Goal: Contribute content

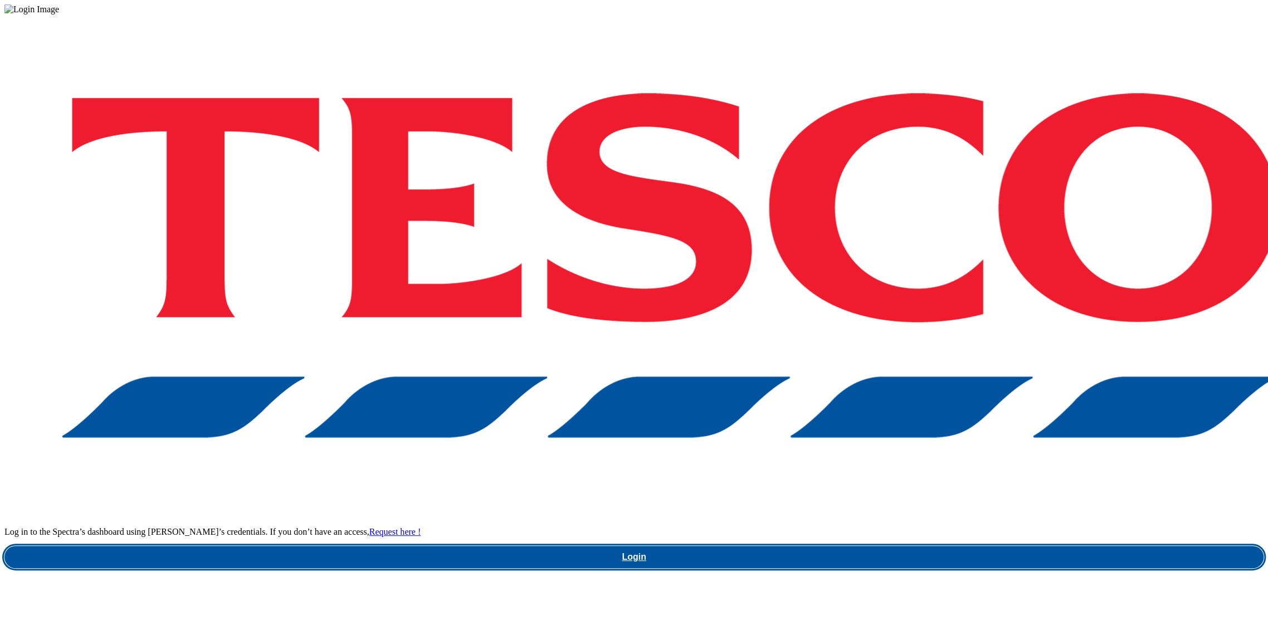
click at [962, 546] on link "Login" at bounding box center [633, 557] width 1259 height 22
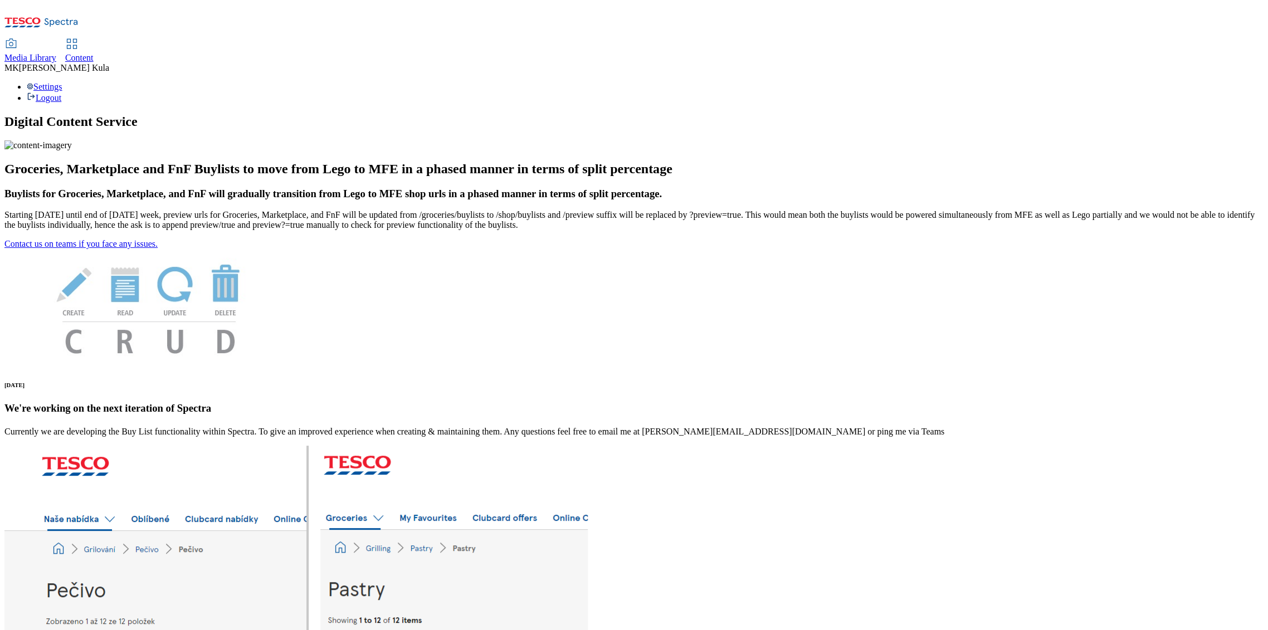
click at [94, 53] on span "Content" at bounding box center [79, 57] width 28 height 9
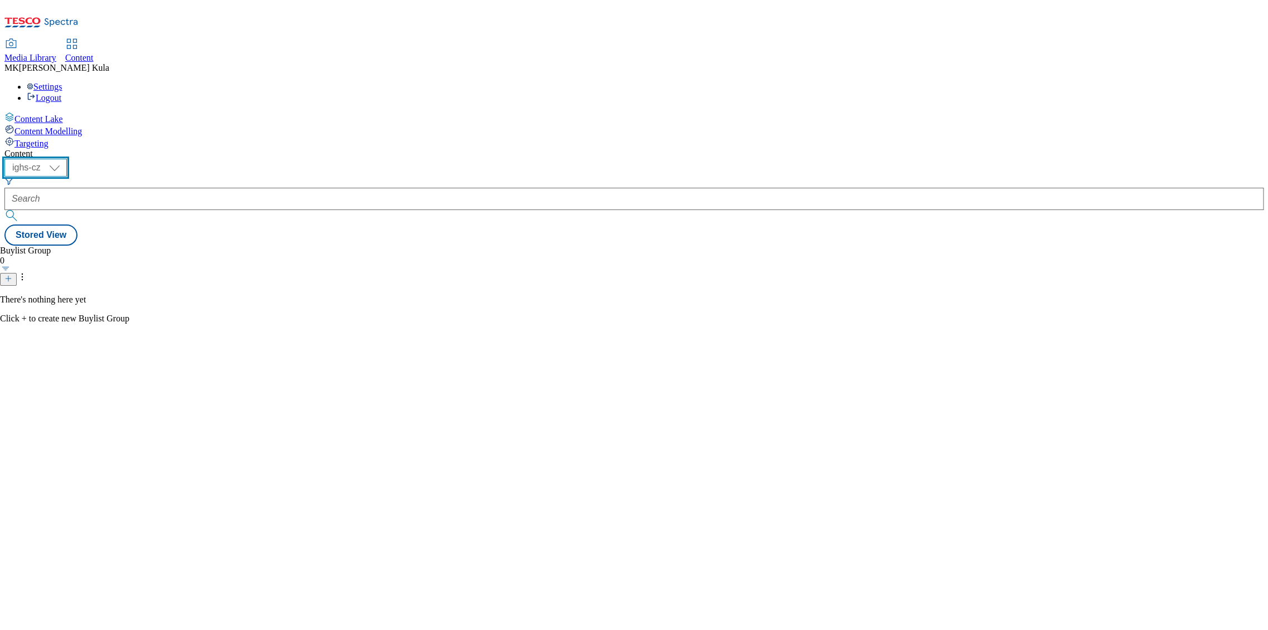
drag, startPoint x: 168, startPoint y: 86, endPoint x: 169, endPoint y: 96, distance: 10.0
click at [67, 159] on select "ighs-cz ighs-hu ighs-sk" at bounding box center [35, 168] width 62 height 18
drag, startPoint x: 178, startPoint y: 84, endPoint x: 180, endPoint y: 96, distance: 11.8
click at [67, 159] on select "ighs-cz ighs-hu ighs-sk" at bounding box center [35, 168] width 62 height 18
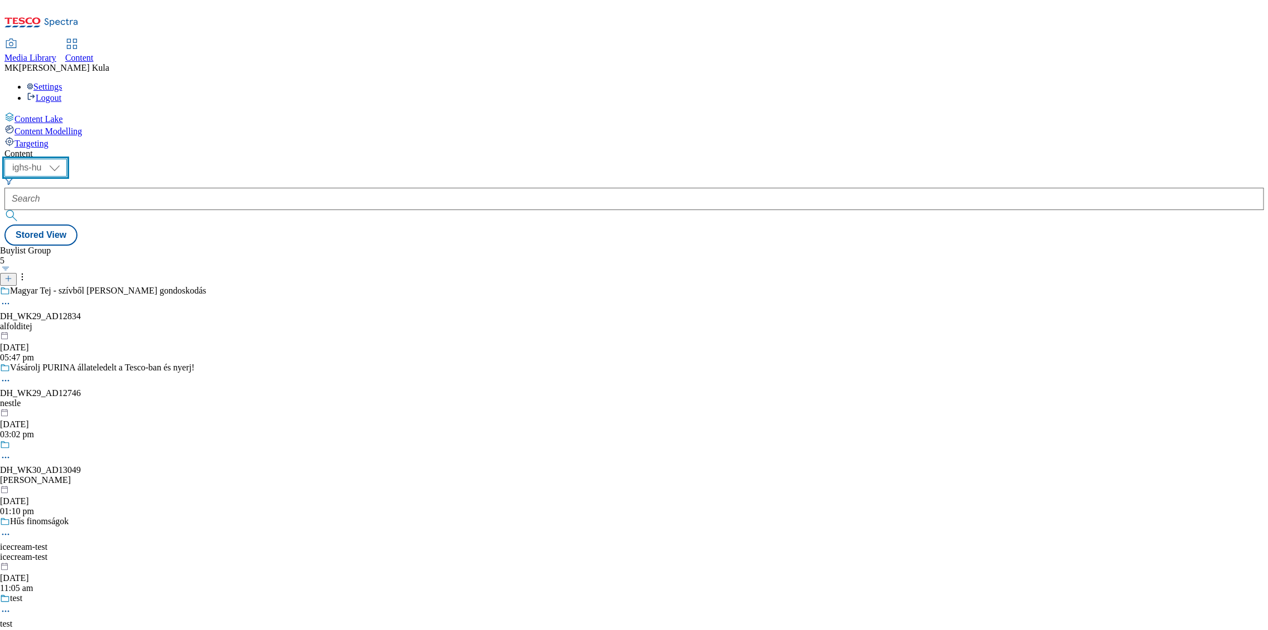
select select "ighs-sk"
click at [67, 159] on select "ighs-cz ighs-hu ighs-sk" at bounding box center [35, 168] width 62 height 18
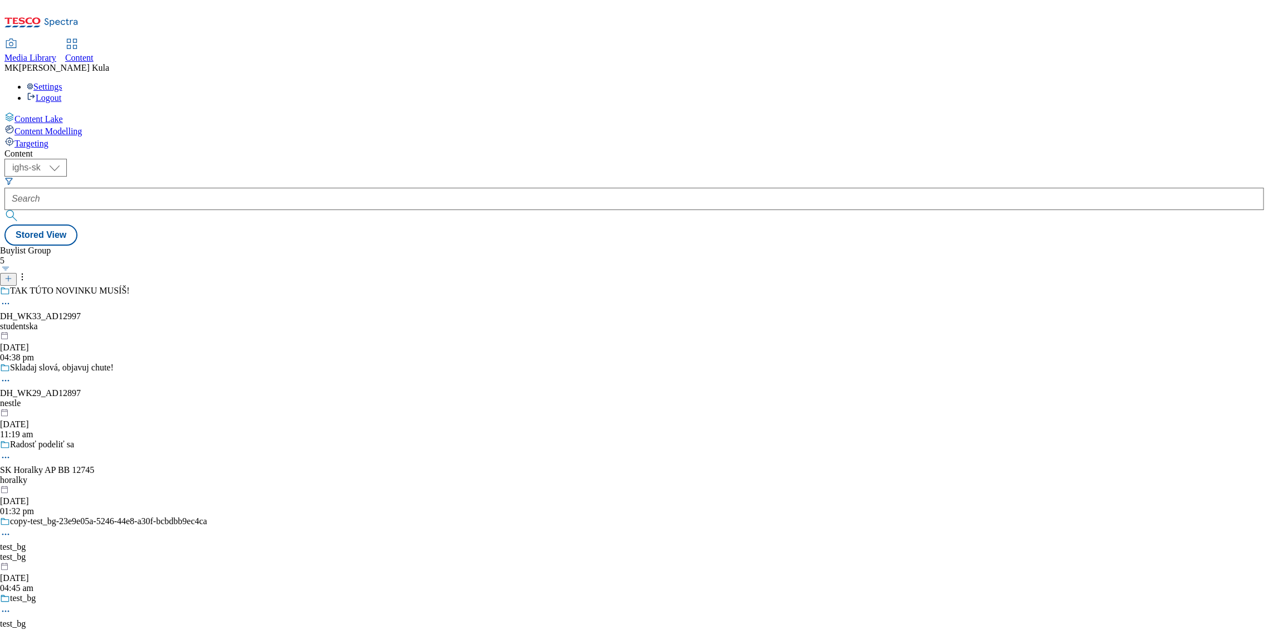
click at [207, 321] on div "studentska" at bounding box center [103, 326] width 207 height 10
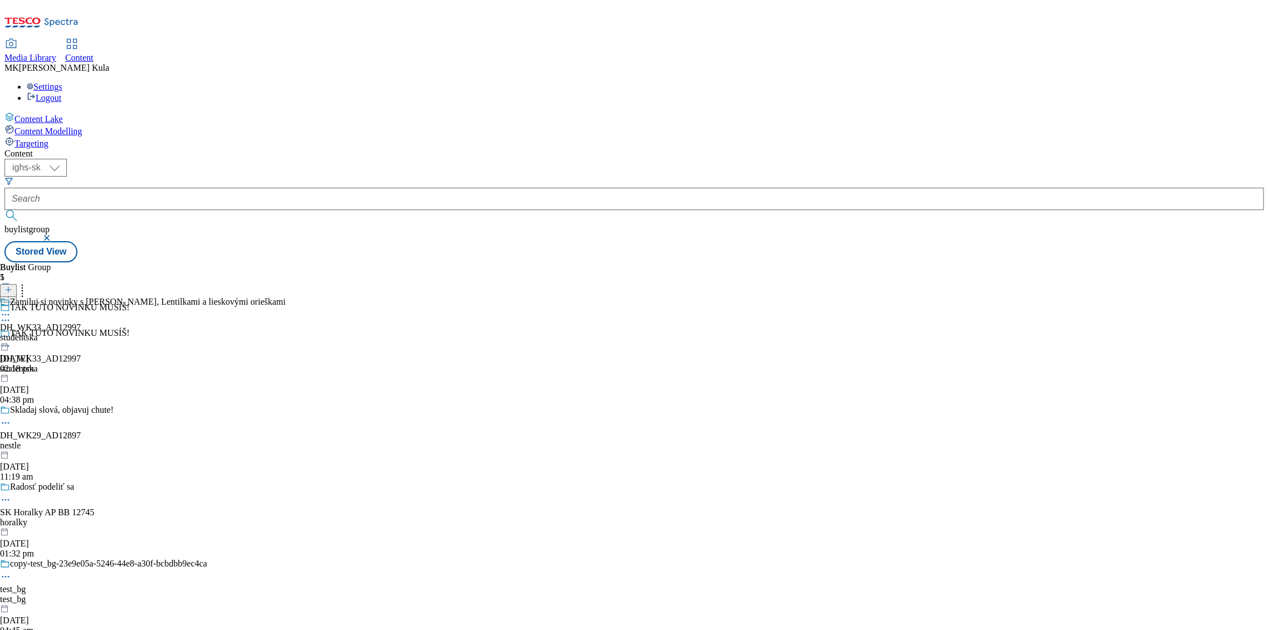
click at [11, 309] on icon at bounding box center [5, 314] width 11 height 11
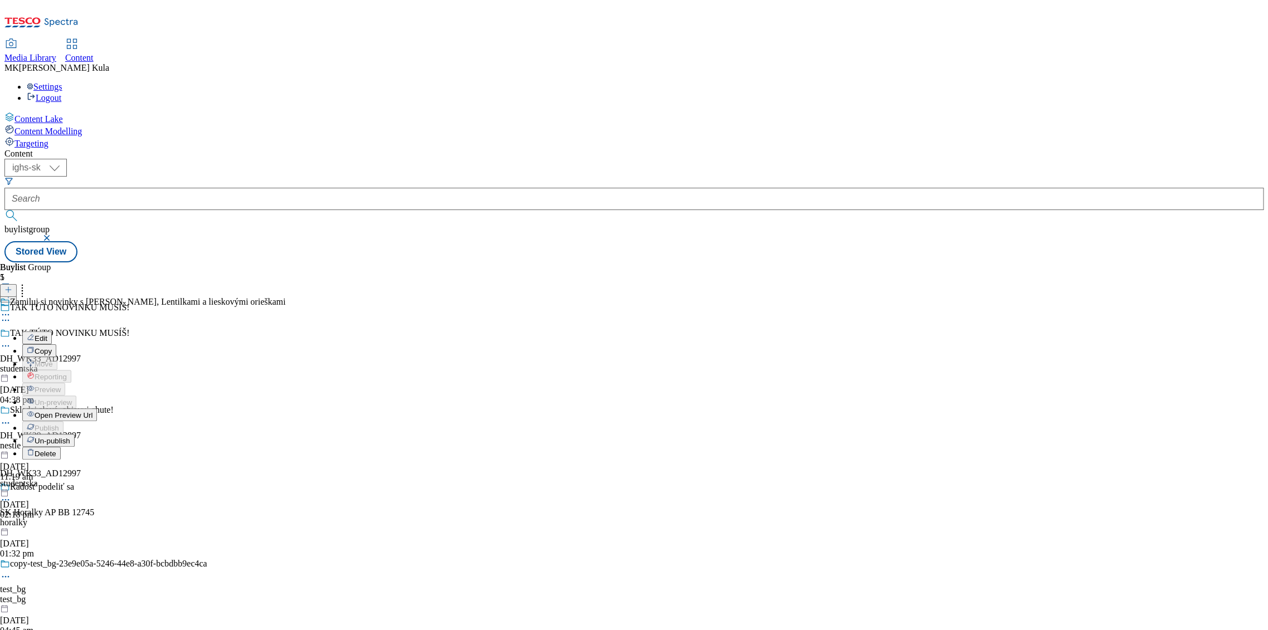
click at [75, 434] on button "Un-publish" at bounding box center [48, 440] width 52 height 13
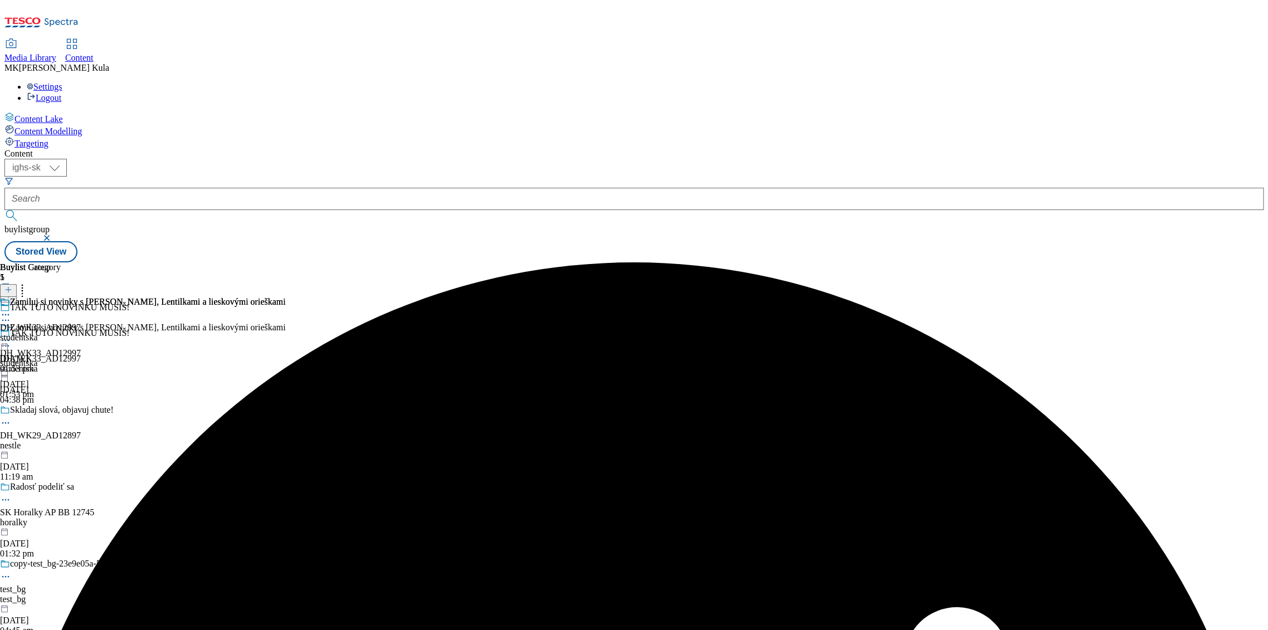
click at [286, 323] on div "Zamiluj si novinky s JOJO, Lentilkami a lieskovými orieškami" at bounding box center [143, 336] width 286 height 26
click at [11, 335] on icon at bounding box center [5, 340] width 11 height 11
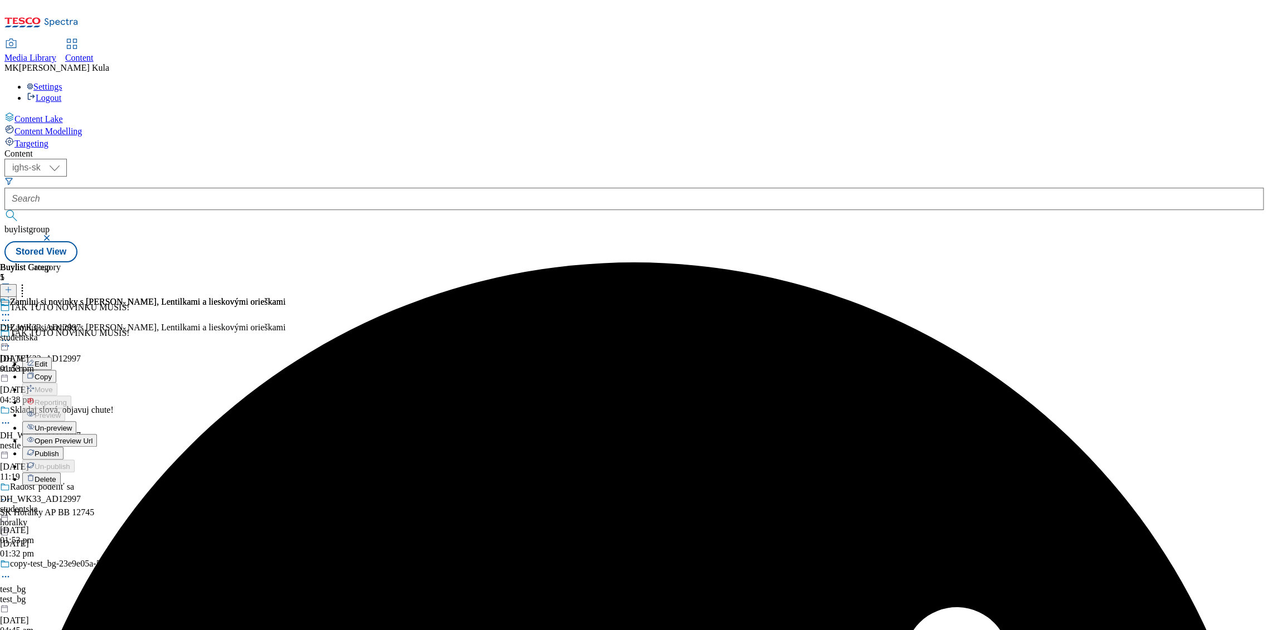
click at [286, 357] on li "Edit" at bounding box center [154, 363] width 264 height 13
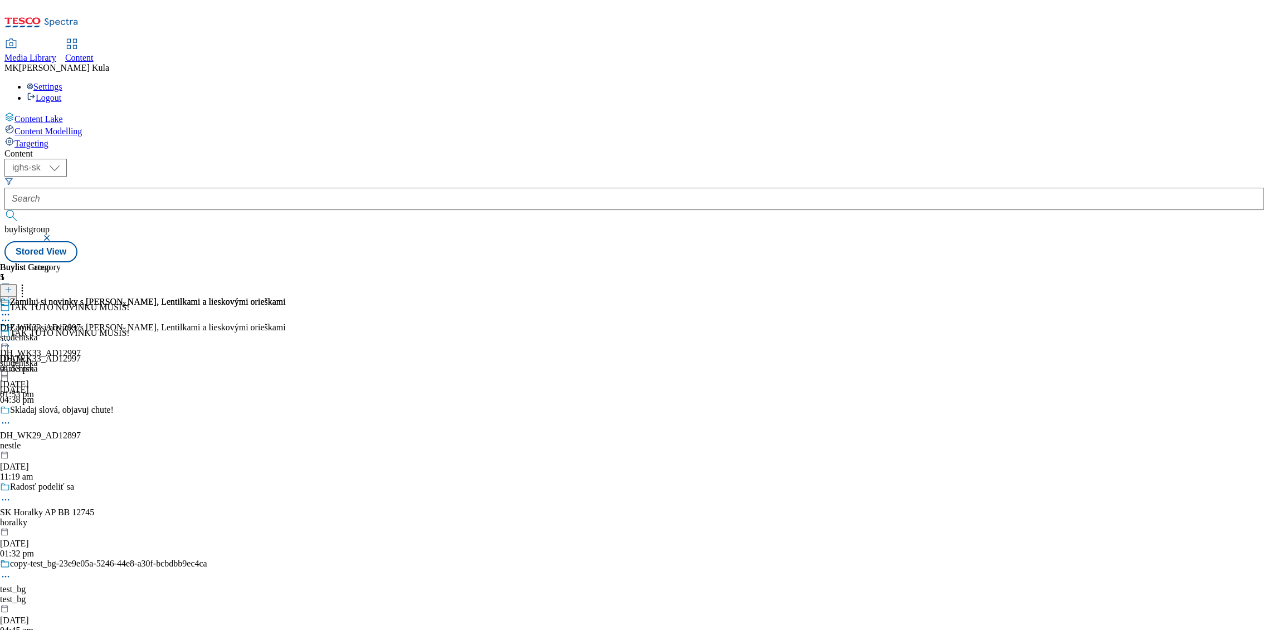
click at [9, 340] on circle at bounding box center [9, 341] width 2 height 2
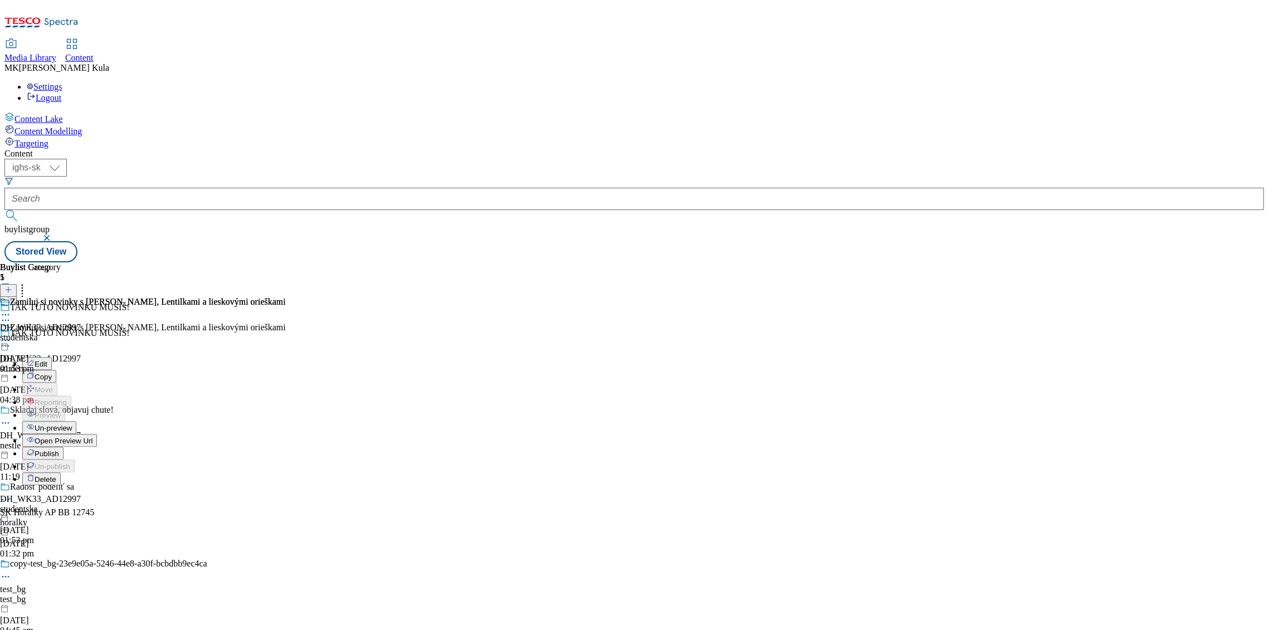
click at [52, 357] on button "Edit" at bounding box center [37, 363] width 30 height 13
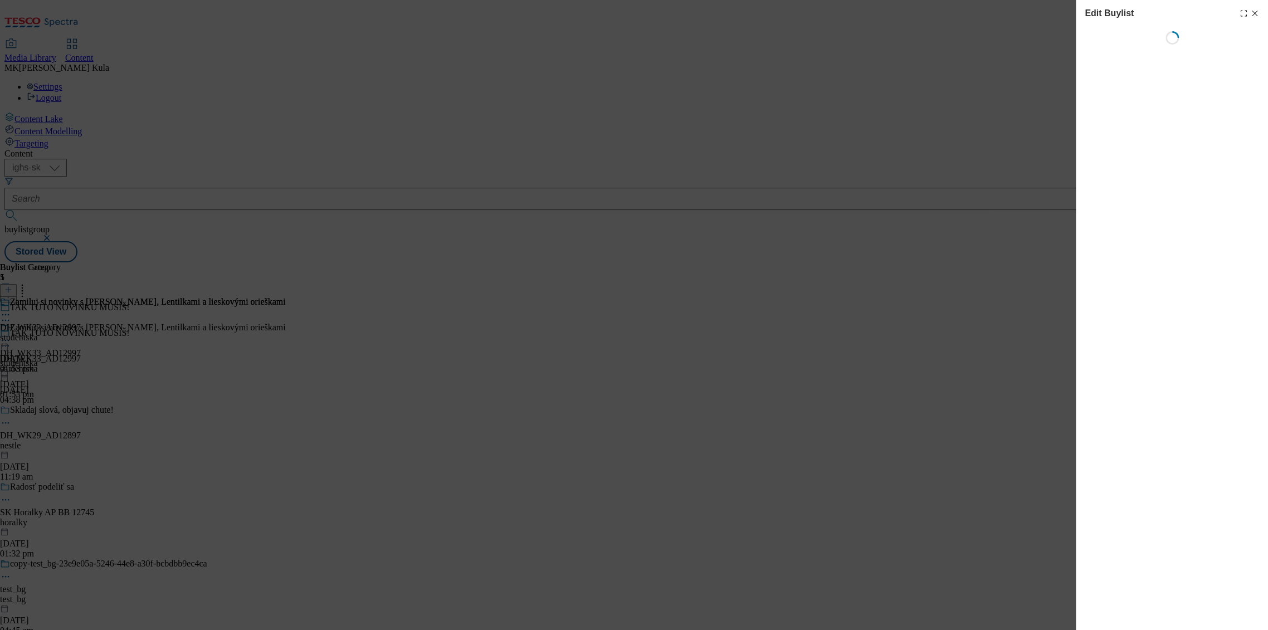
select select "evergreen"
select select "dunnhumby"
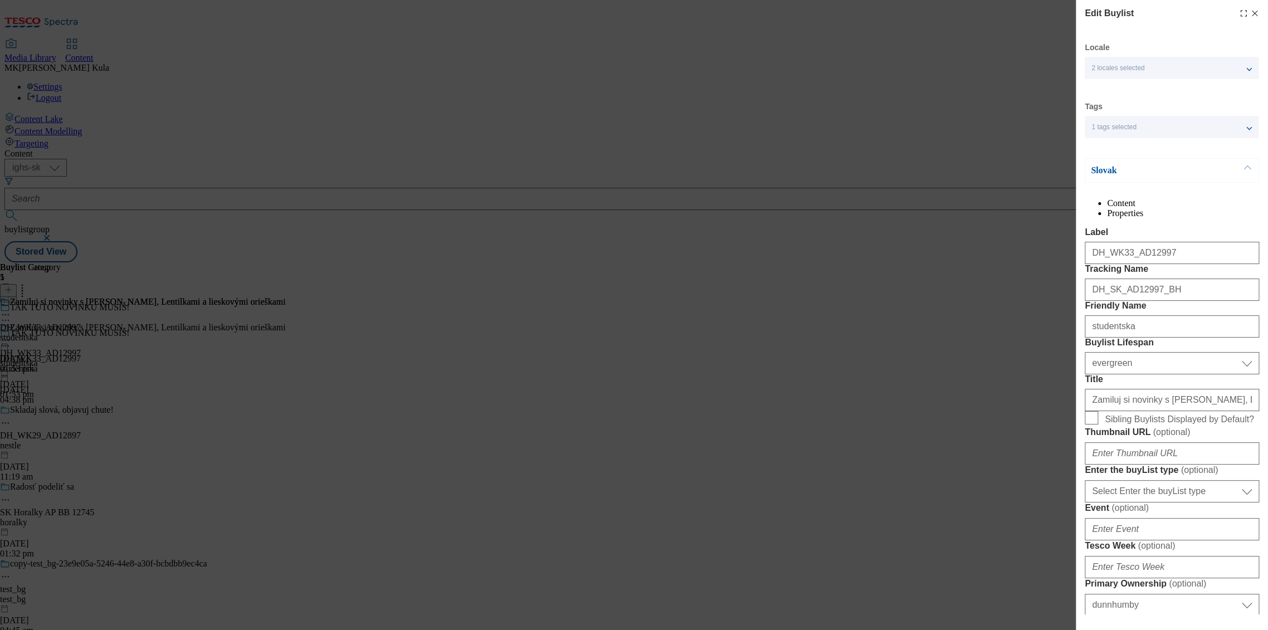
select select "Banner"
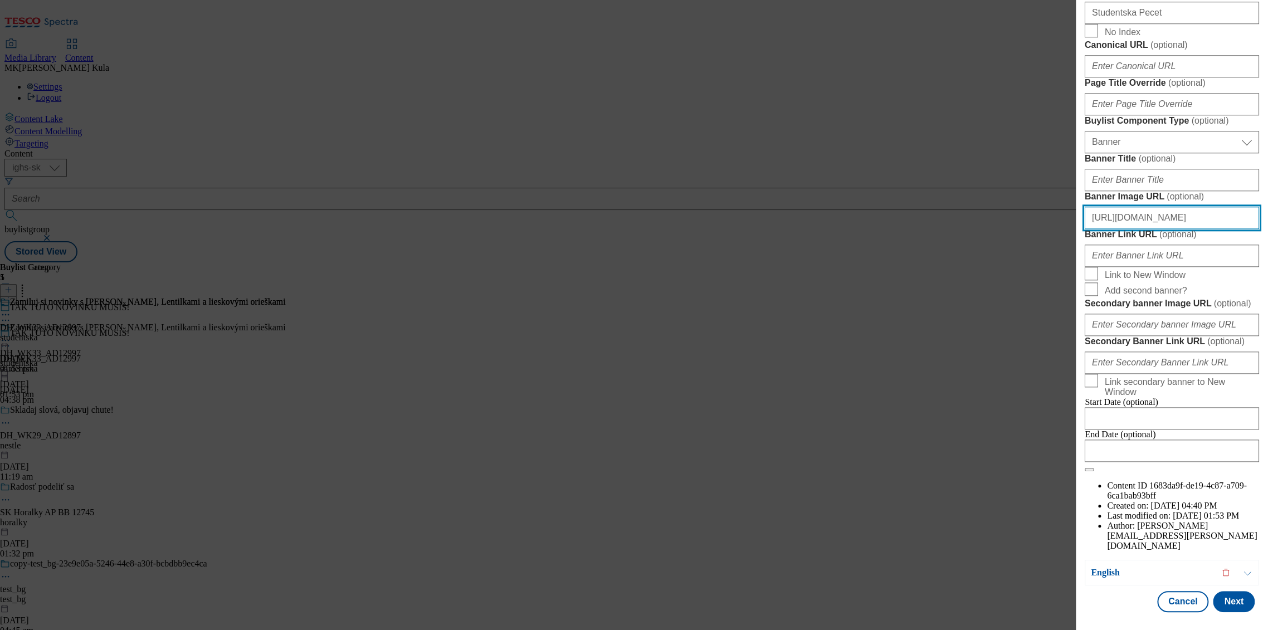
scroll to position [866, 1]
drag, startPoint x: 1092, startPoint y: 363, endPoint x: 1337, endPoint y: 363, distance: 245.1
click at [1267, 267] on html "Icons icon_account icon_add icon_backward_link icon_basket icon_benefits icon_c…" at bounding box center [634, 133] width 1268 height 267
paste input "ea39a51d-dd9b-4ffb-b8db-bf8357ed483c/StudenckaBLSK.jpe"
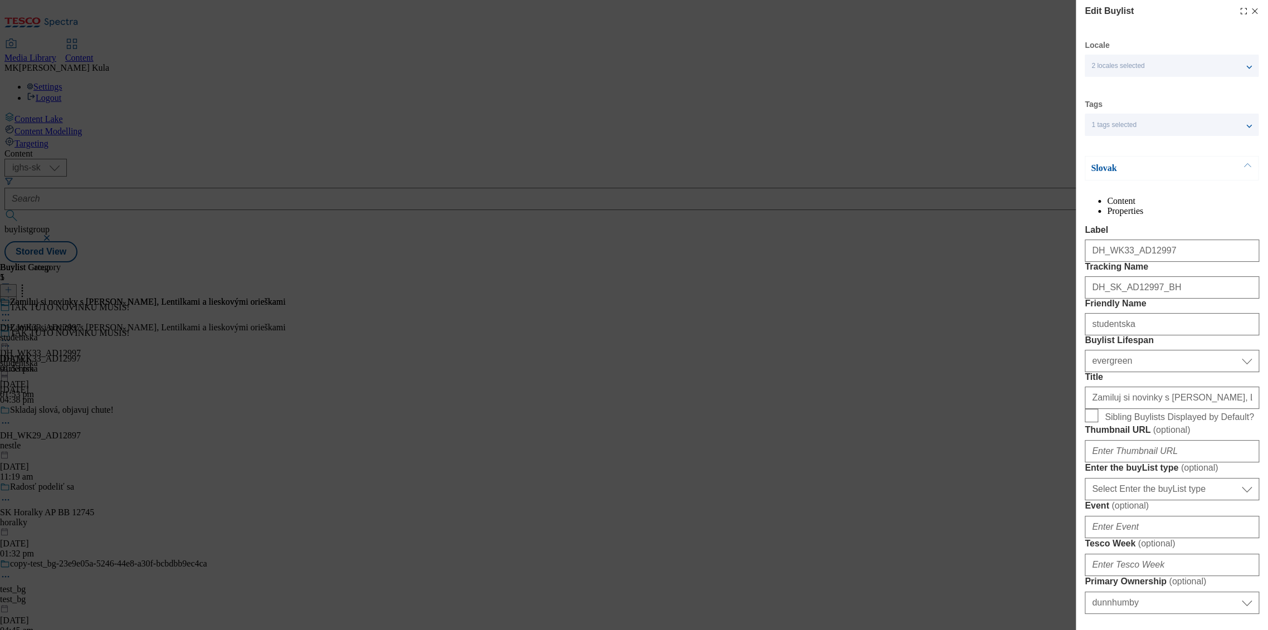
scroll to position [0, 1]
type input "https://digitalcontent.api.tesco.com/v2/media/ighs-ce-mktg/ea39a51d-dd9b-4ffb-b…"
click at [1167, 169] on p "Slovak" at bounding box center [1149, 170] width 117 height 11
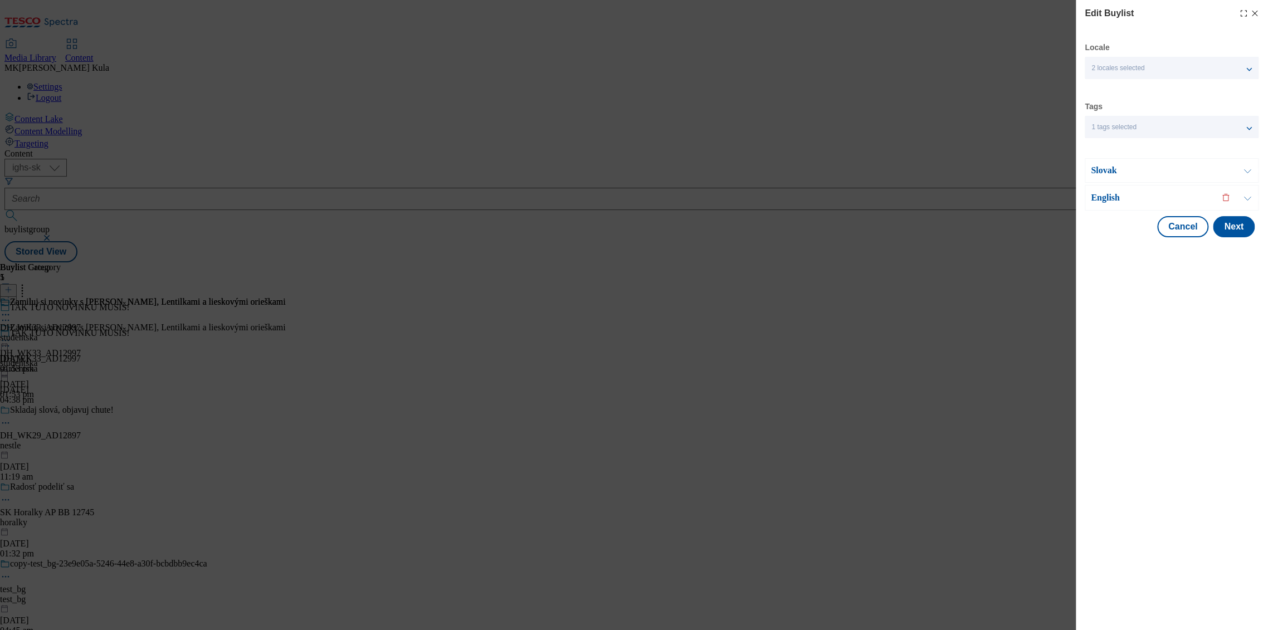
scroll to position [0, 0]
click at [1133, 197] on p "English" at bounding box center [1149, 197] width 117 height 11
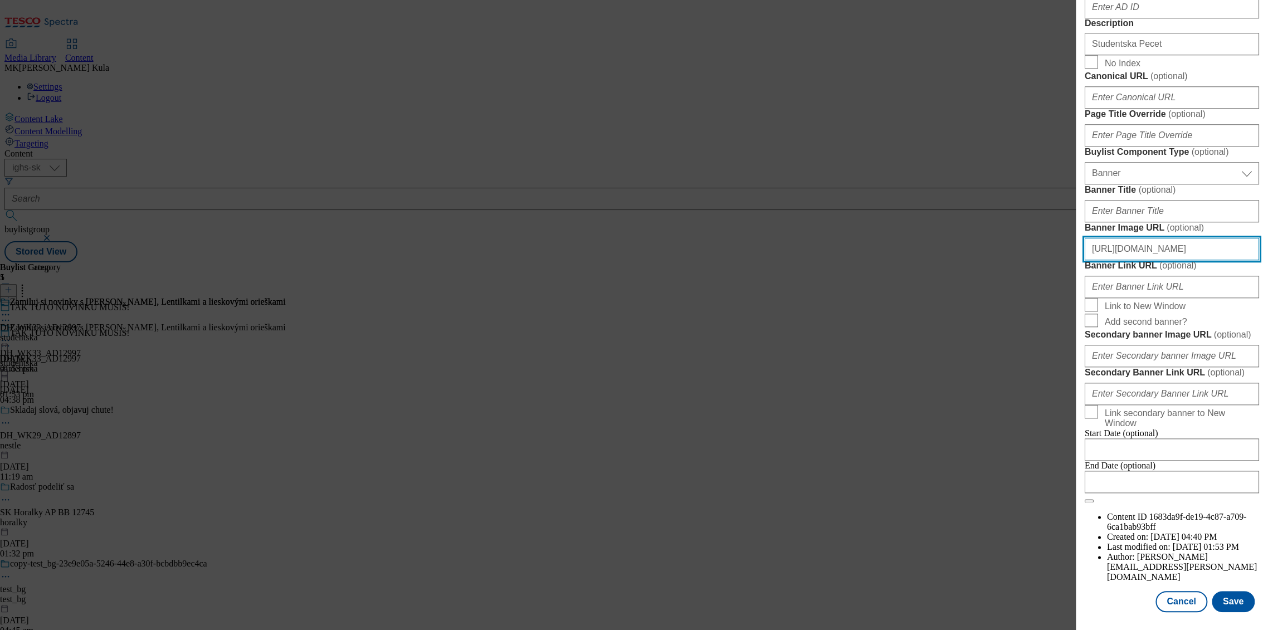
scroll to position [963, 1]
drag, startPoint x: 1091, startPoint y: 296, endPoint x: 1370, endPoint y: 299, distance: 279.1
click at [1267, 267] on html "Icons icon_account icon_add icon_backward_link icon_basket icon_benefits icon_c…" at bounding box center [634, 133] width 1268 height 267
paste input "13fee30d-78b9-49e3-9d4b-15d9956f4815/StudenckaBLEN.jpe"
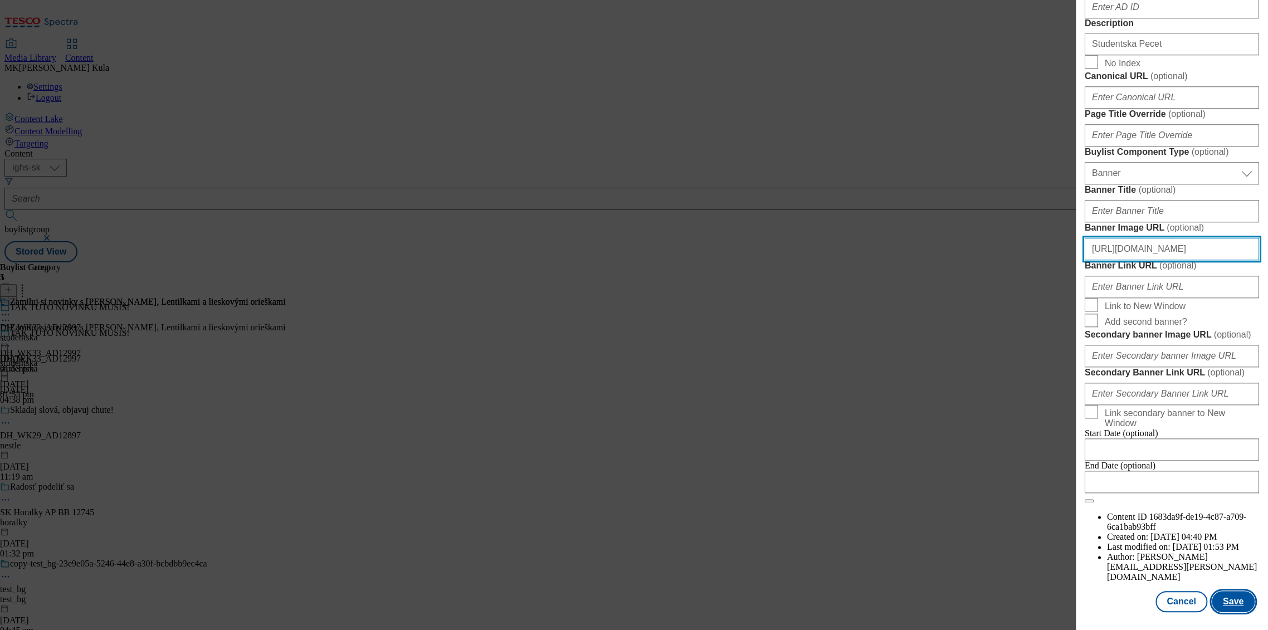
type input "https://digitalcontent.api.tesco.com/v2/media/ighs-ce-mktg/13fee30d-78b9-49e3-9…"
click at [1226, 591] on button "Save" at bounding box center [1233, 601] width 43 height 21
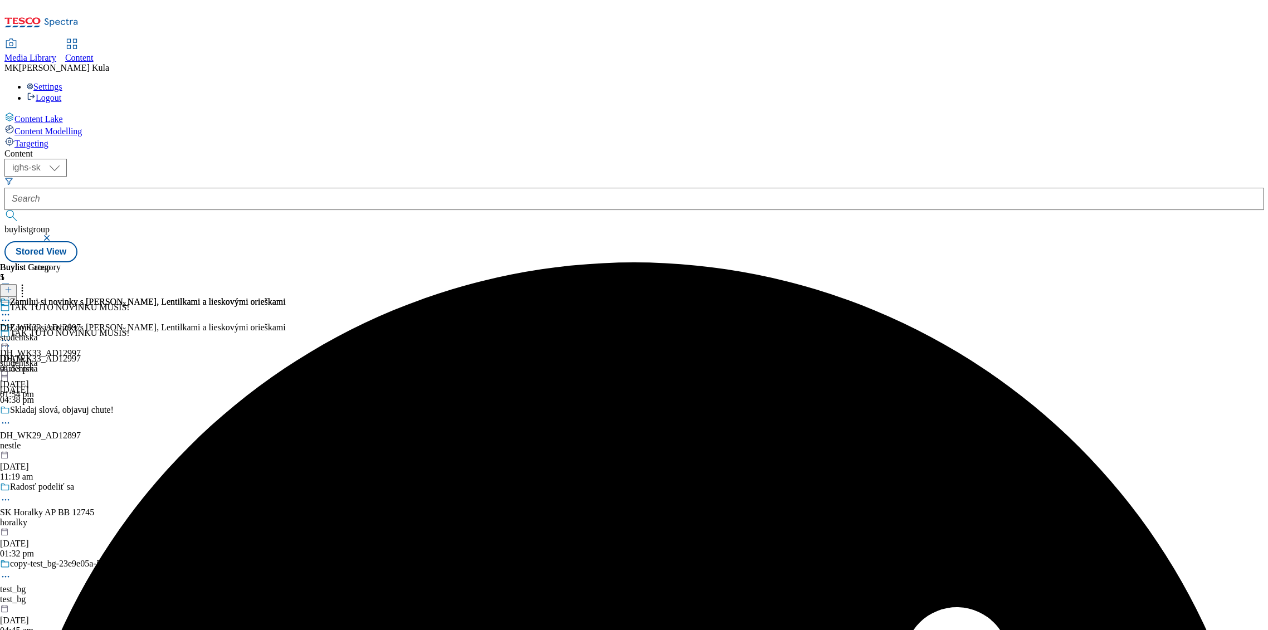
click at [11, 335] on icon at bounding box center [5, 340] width 11 height 11
click at [61, 411] on span "Preview" at bounding box center [48, 415] width 26 height 8
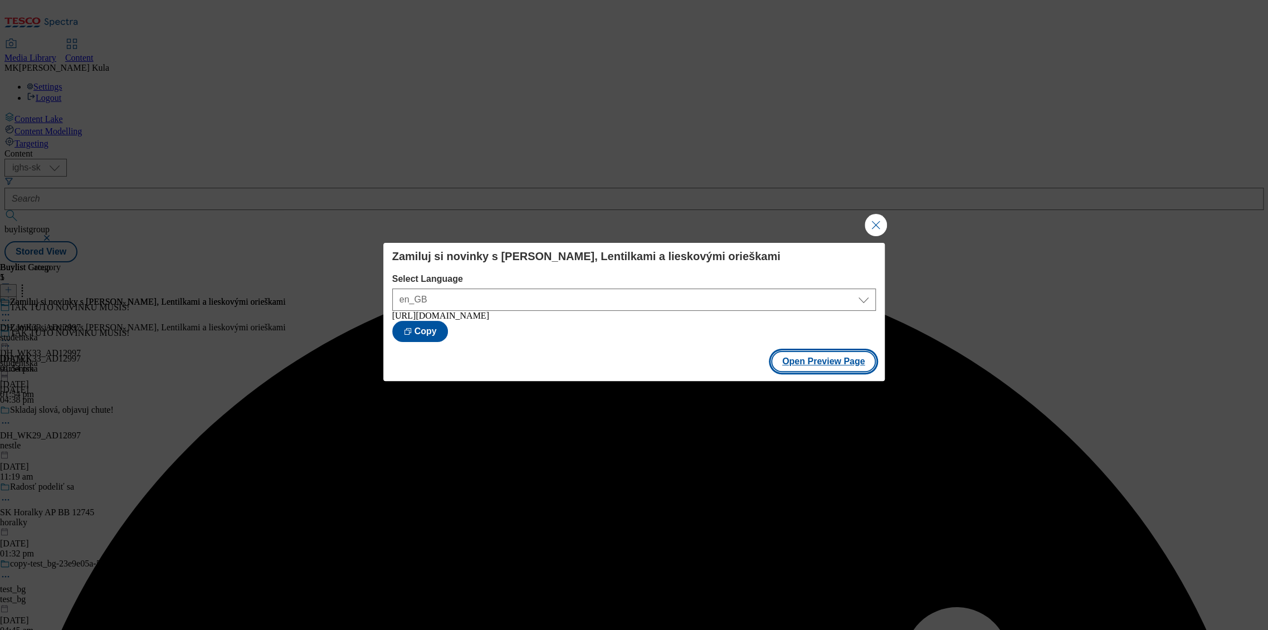
click at [819, 367] on button "Open Preview Page" at bounding box center [823, 361] width 105 height 21
click at [877, 227] on button "Close Modal" at bounding box center [876, 225] width 22 height 22
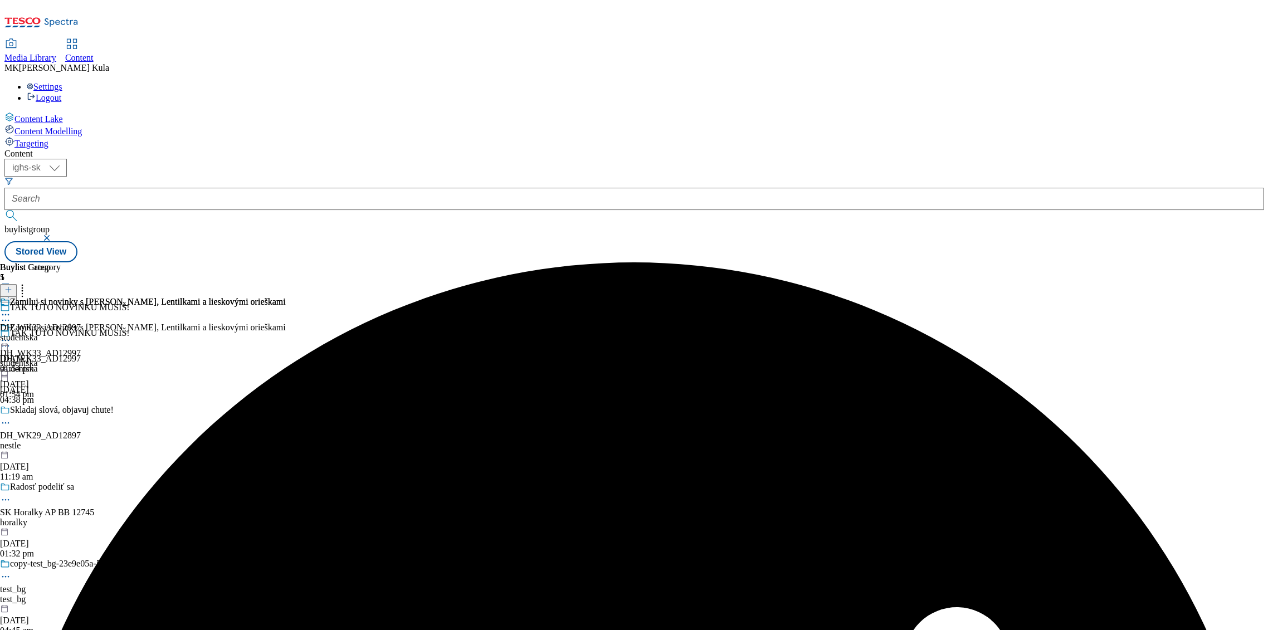
click at [11, 335] on icon at bounding box center [5, 340] width 11 height 11
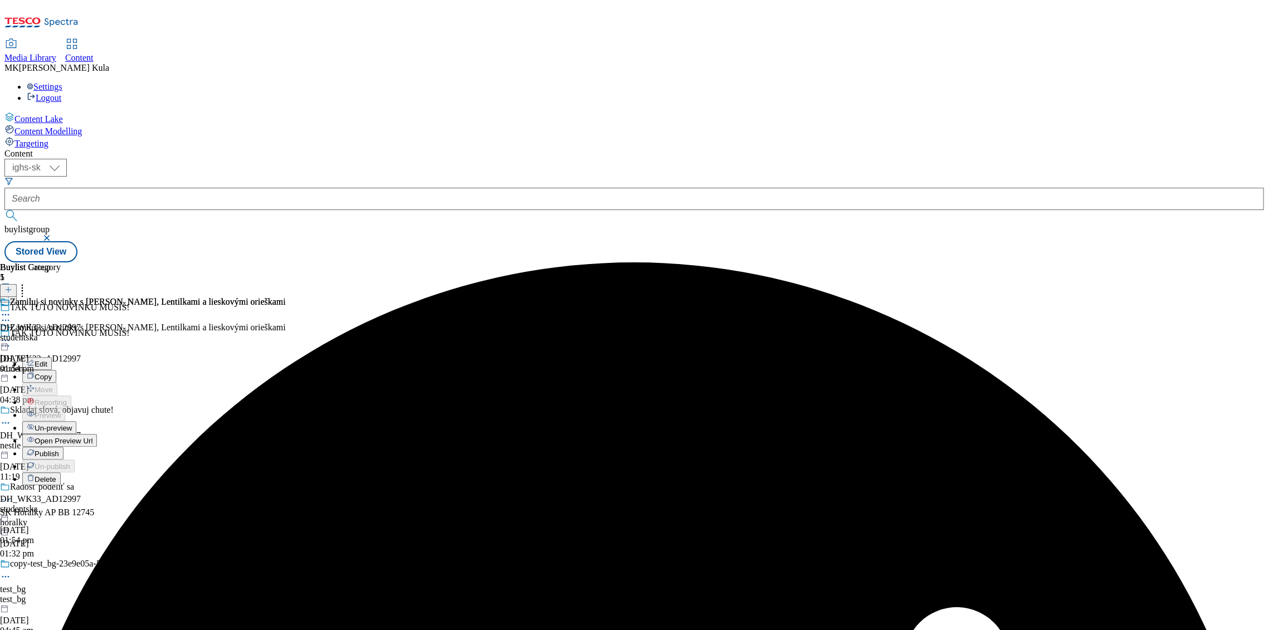
click at [59, 450] on span "Publish" at bounding box center [47, 454] width 25 height 8
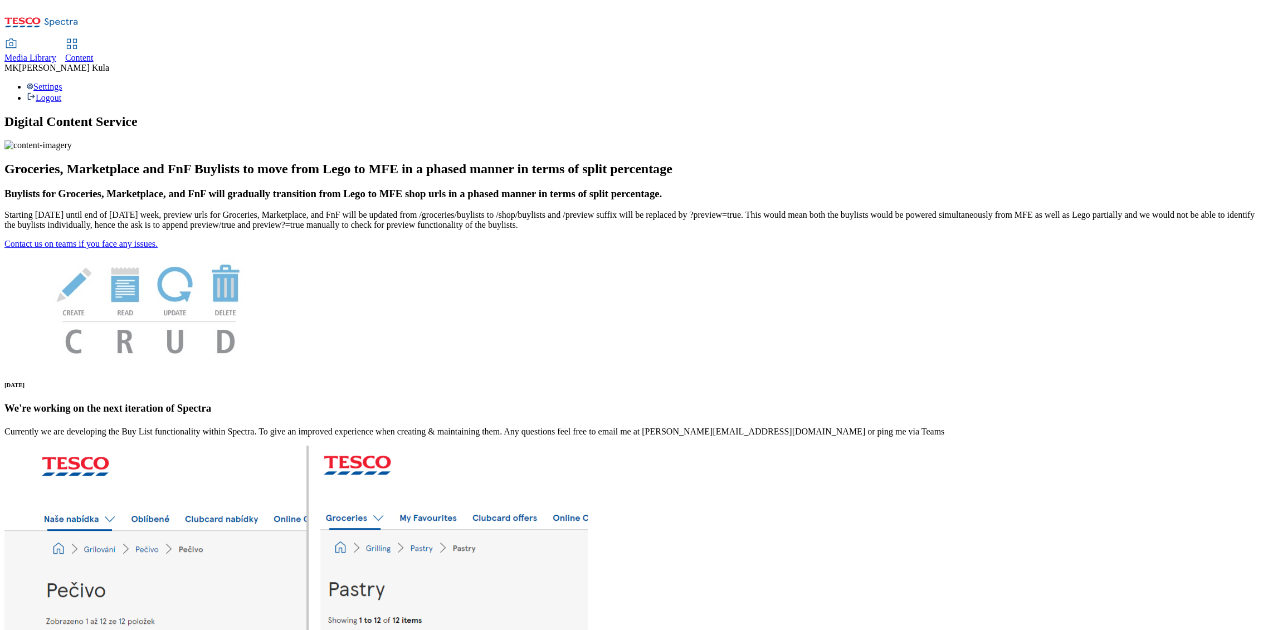
click at [56, 53] on span "Media Library" at bounding box center [30, 57] width 52 height 9
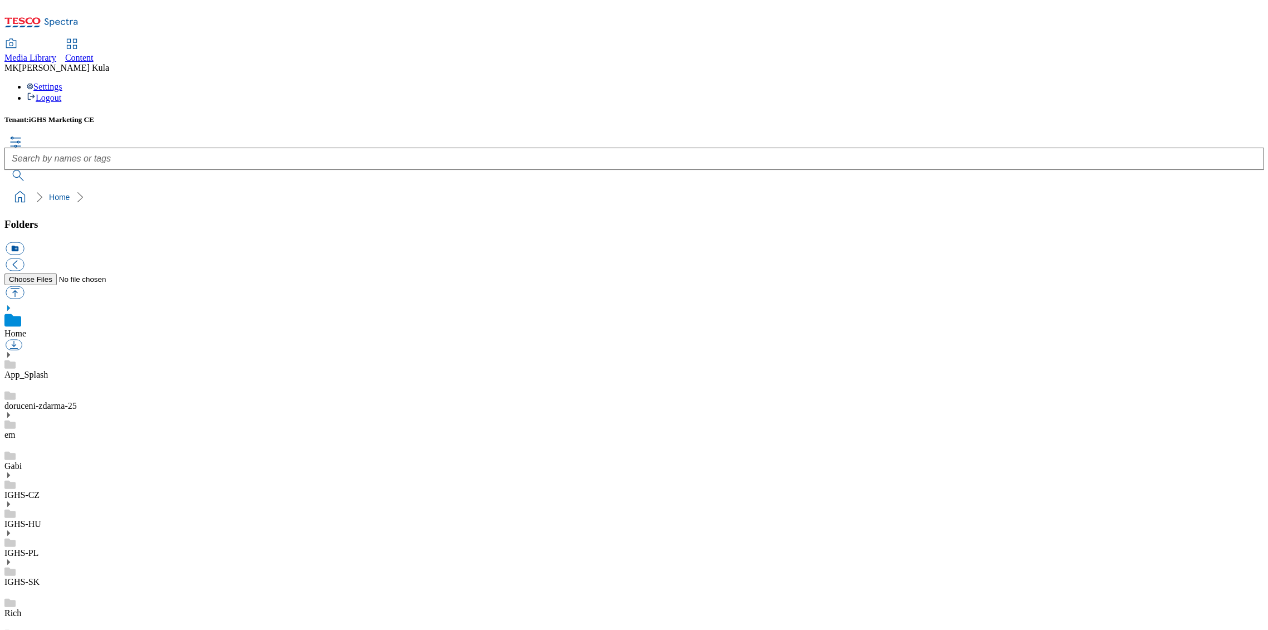
click at [10, 559] on use at bounding box center [8, 562] width 3 height 6
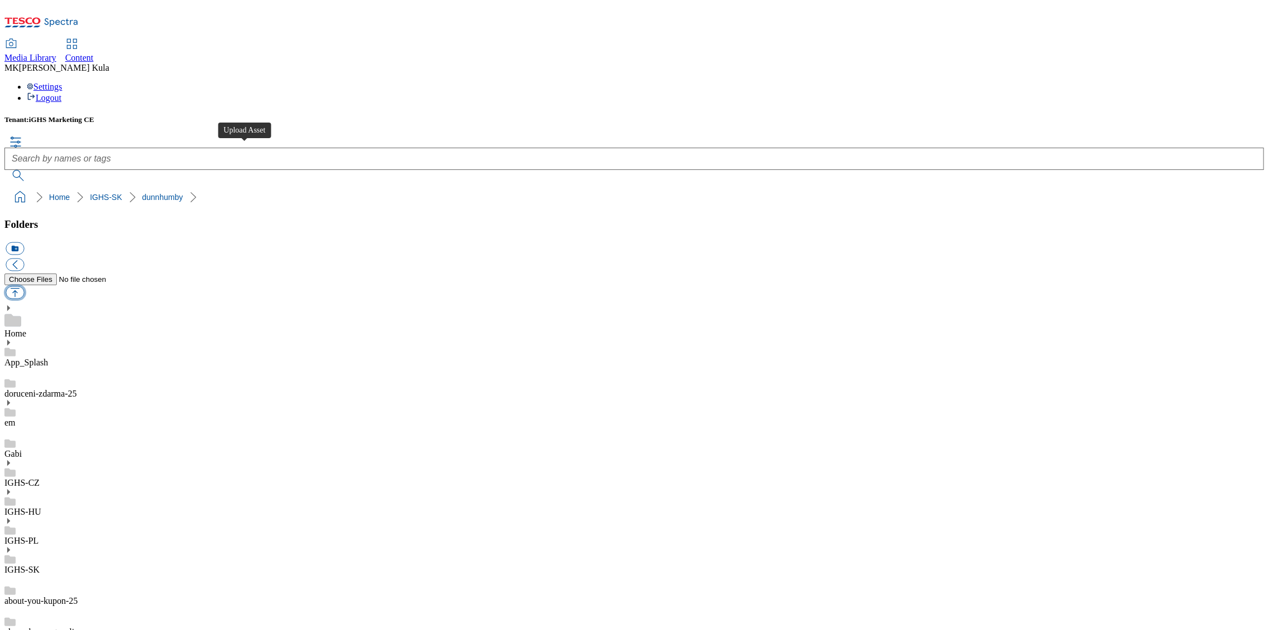
click at [24, 286] on button "button" at bounding box center [15, 292] width 18 height 13
type input "C:\fakepath\StudenckaBLEN.jpg"
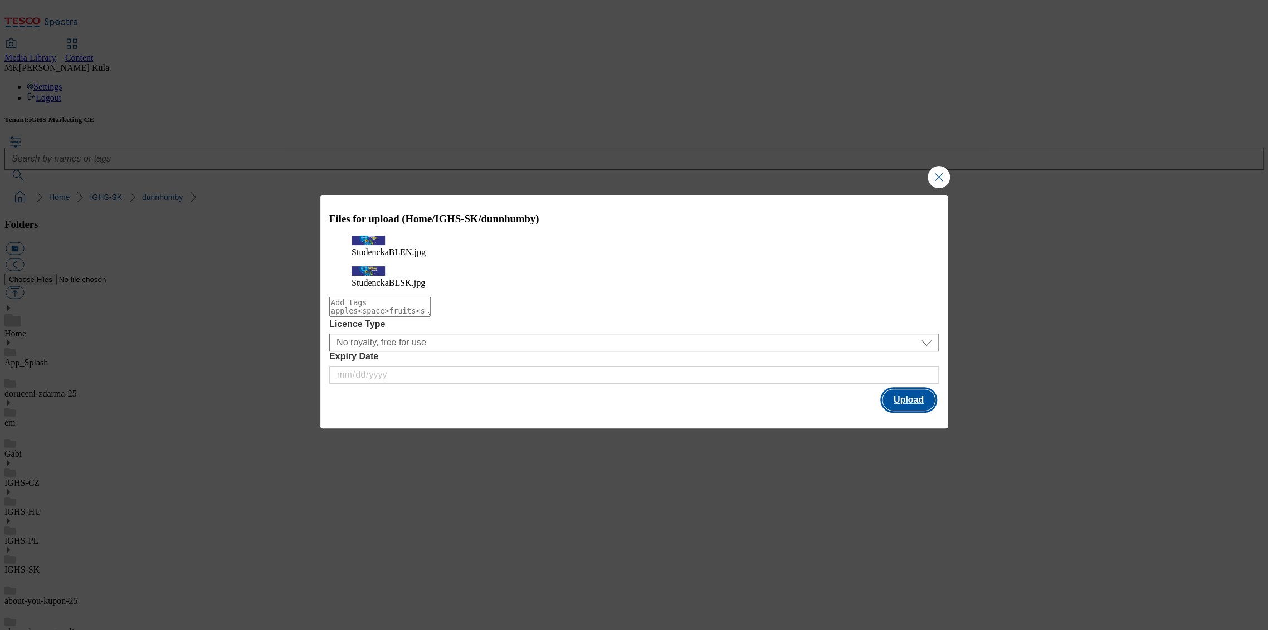
click at [911, 399] on button "Upload" at bounding box center [908, 399] width 52 height 21
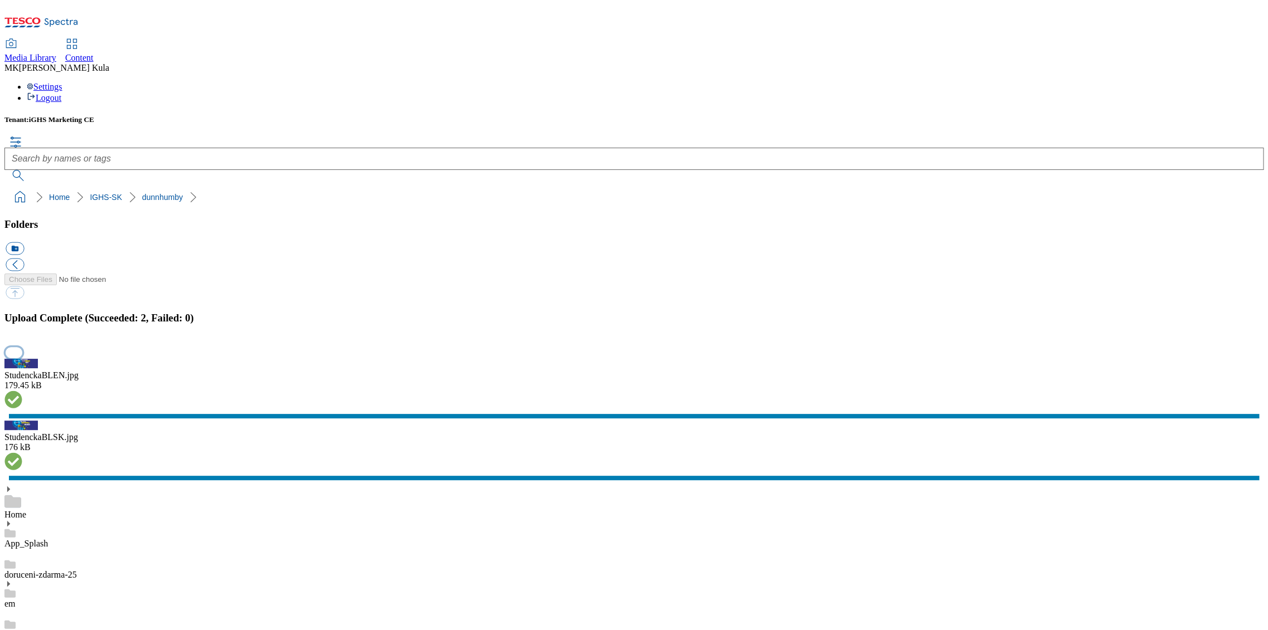
click at [22, 358] on button "button" at bounding box center [14, 353] width 17 height 11
